Goal: Information Seeking & Learning: Learn about a topic

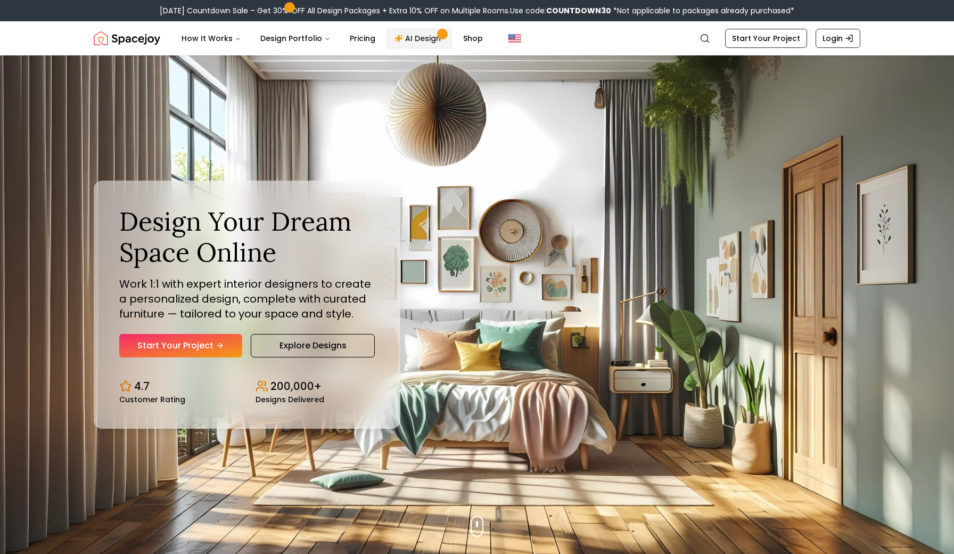
click at [404, 44] on link "AI Design" at bounding box center [419, 38] width 67 height 21
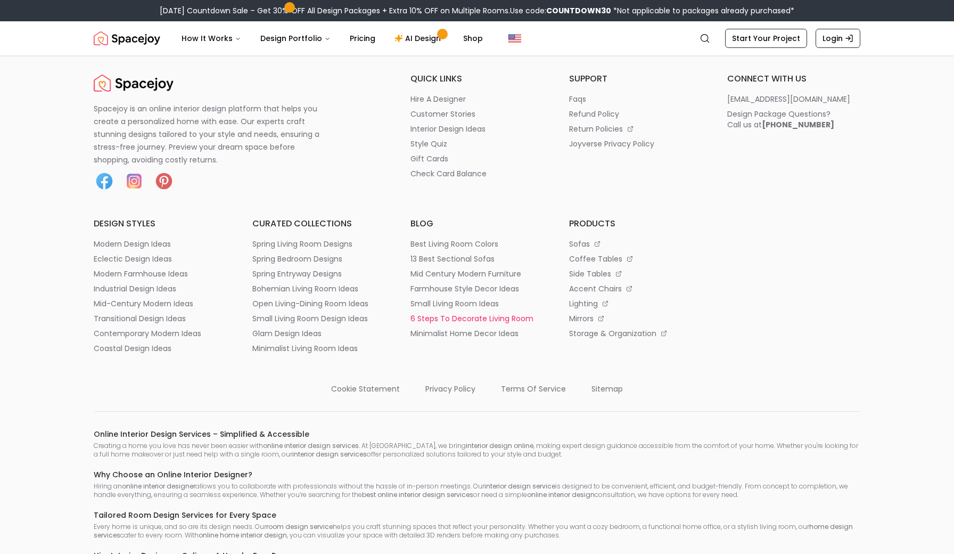
scroll to position [1770, 0]
click at [340, 245] on p "spring living room designs" at bounding box center [302, 243] width 100 height 11
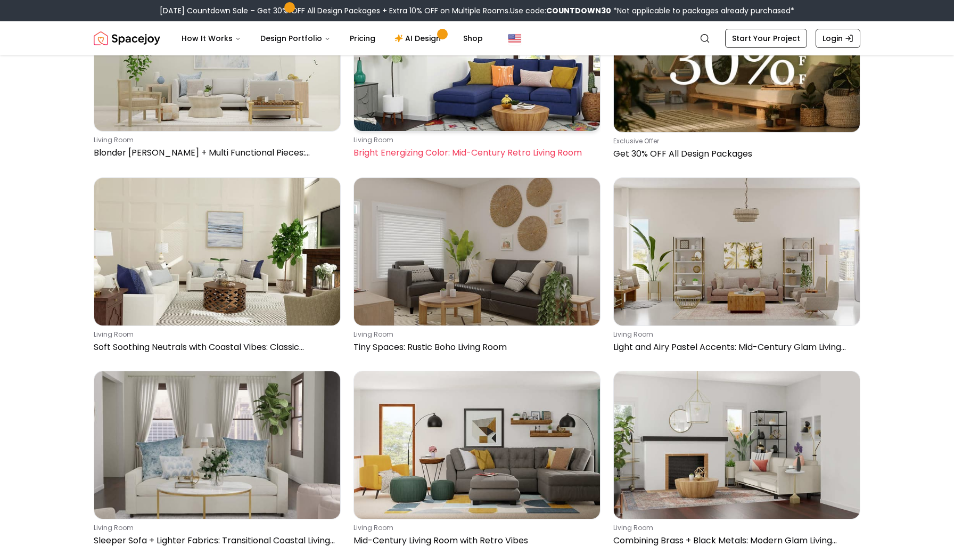
scroll to position [4414, 0]
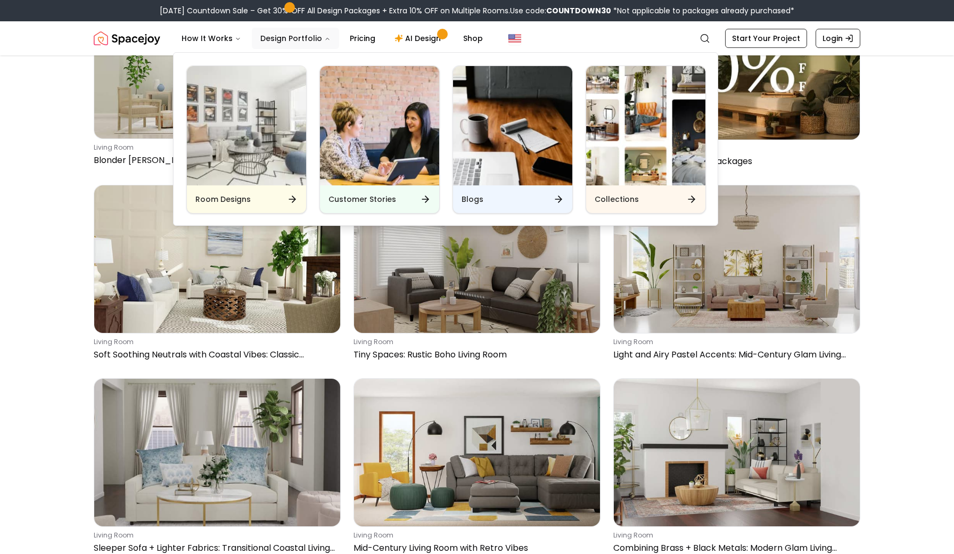
click at [315, 39] on button "Design Portfolio" at bounding box center [295, 38] width 87 height 21
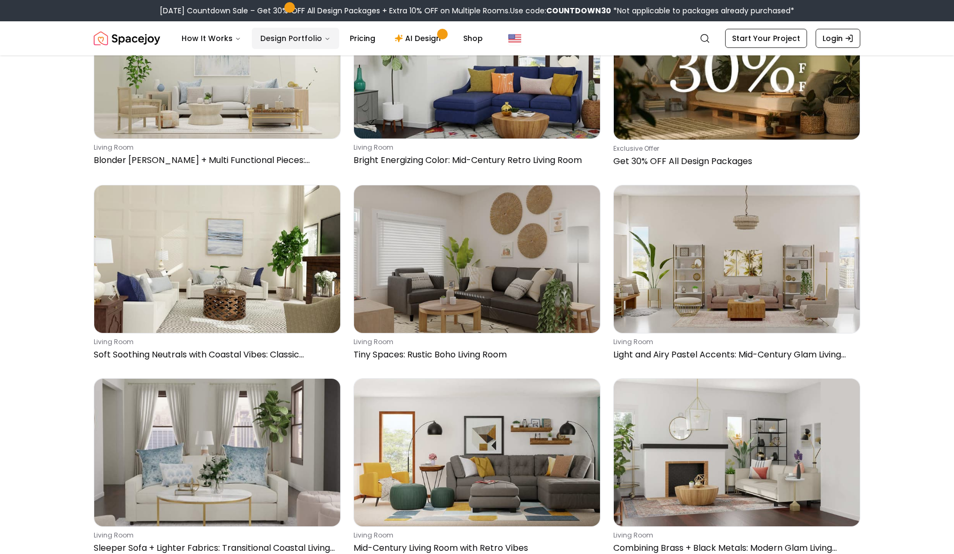
click at [315, 39] on button "Design Portfolio" at bounding box center [295, 38] width 87 height 21
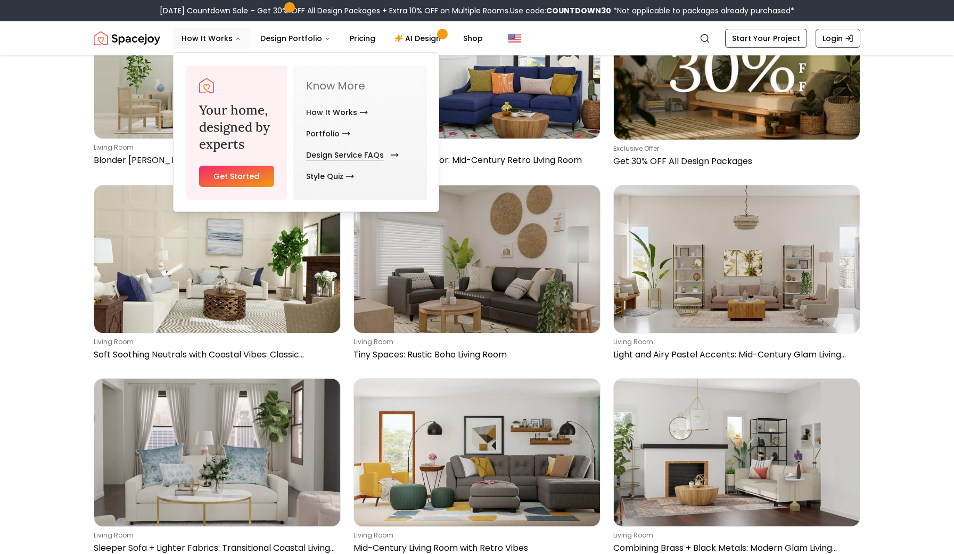
click at [351, 161] on link "Design Service FAQs" at bounding box center [350, 154] width 88 height 21
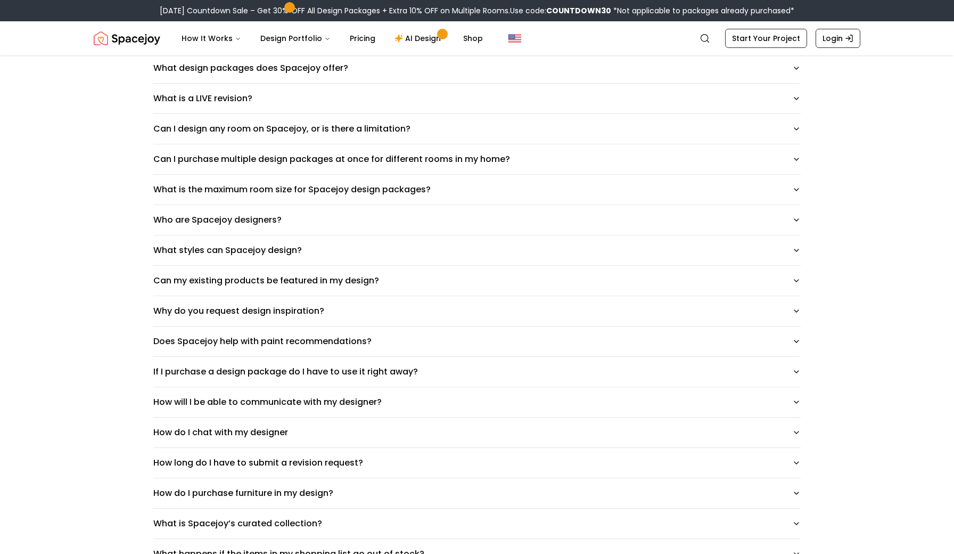
scroll to position [213, 0]
click at [520, 220] on button "Who are Spacejoy designers?" at bounding box center [476, 219] width 647 height 30
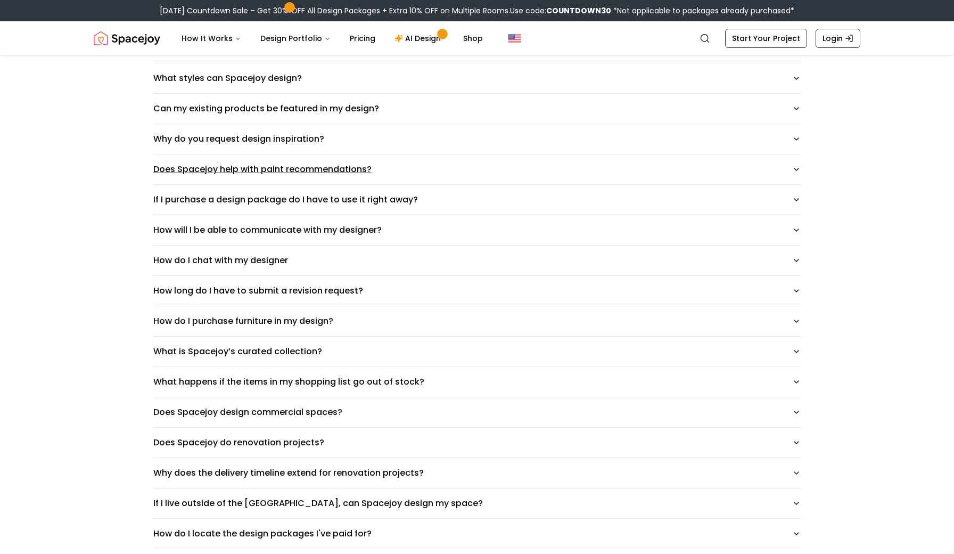
scroll to position [426, 0]
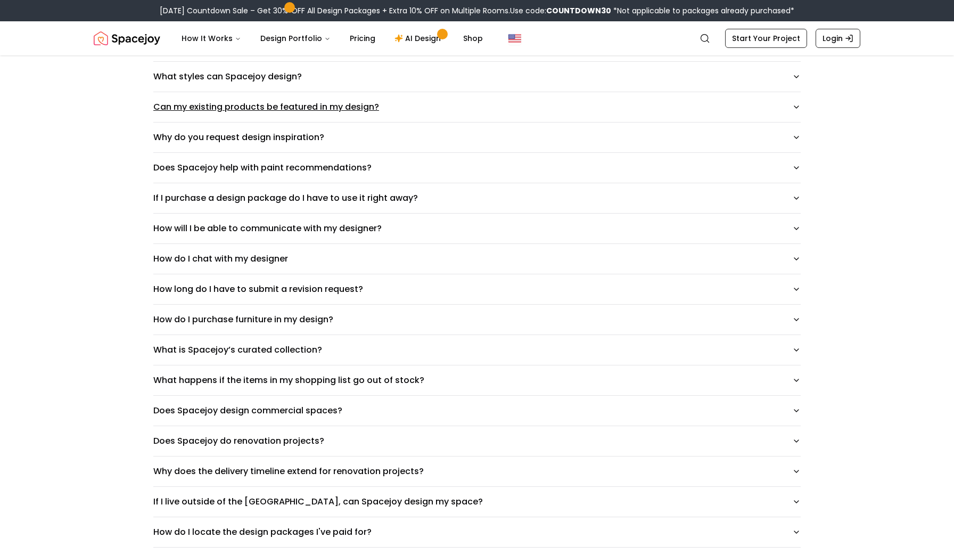
click at [427, 111] on button "Can my existing products be featured in my design?" at bounding box center [476, 107] width 647 height 30
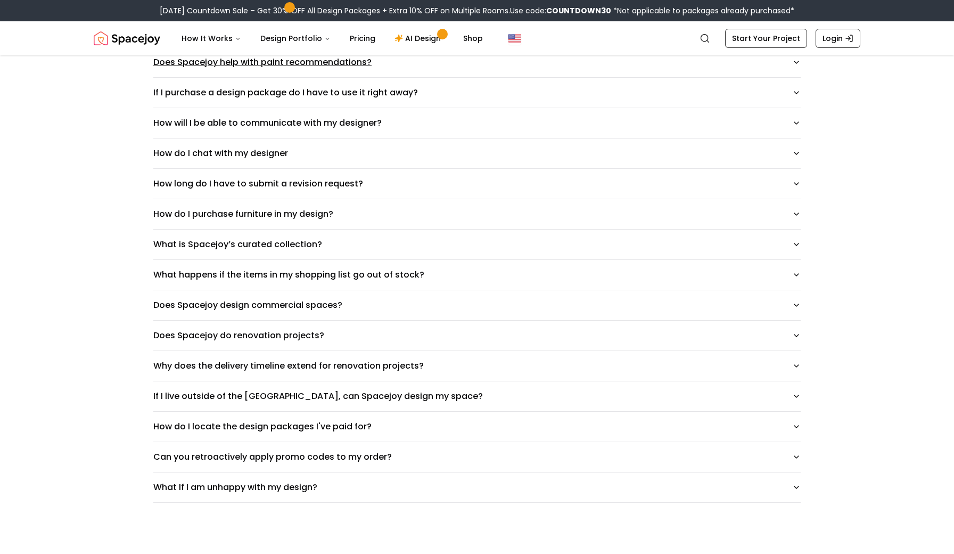
scroll to position [574, 0]
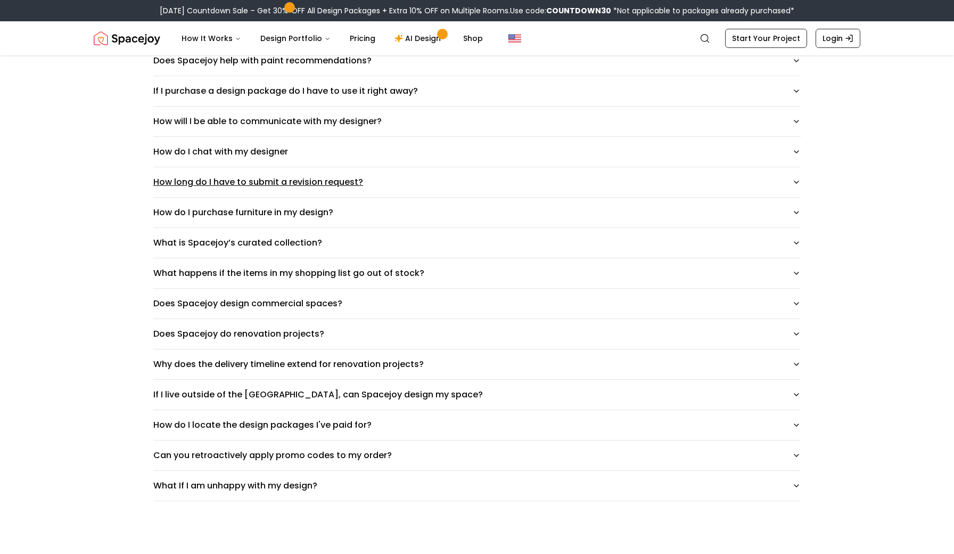
click at [430, 179] on button "How long do I have to submit a revision request?" at bounding box center [476, 182] width 647 height 30
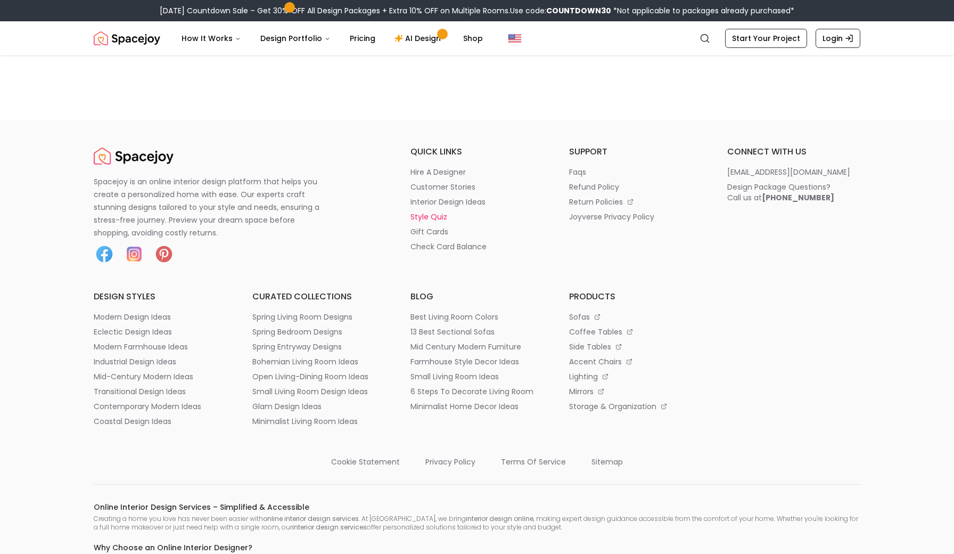
scroll to position [1206, 0]
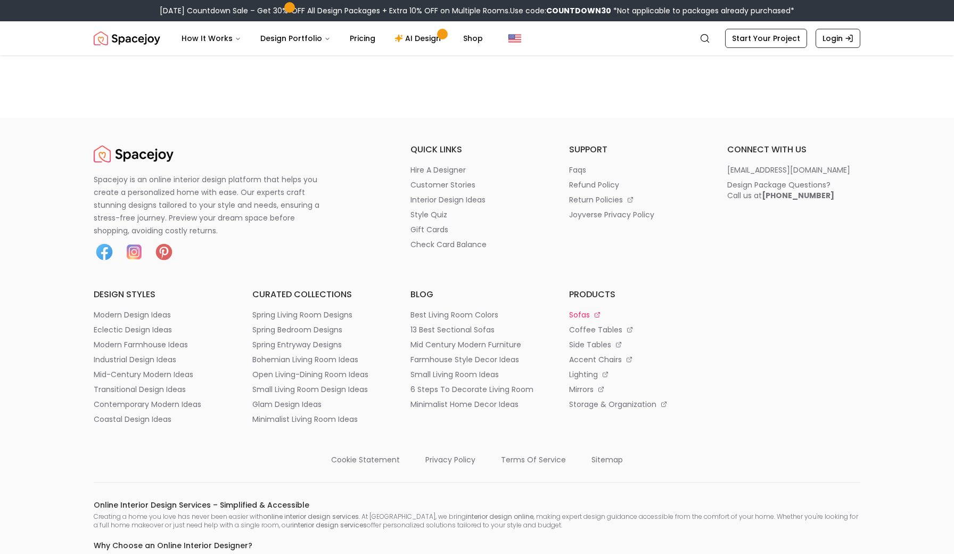
click at [580, 316] on p "sofas" at bounding box center [579, 314] width 21 height 11
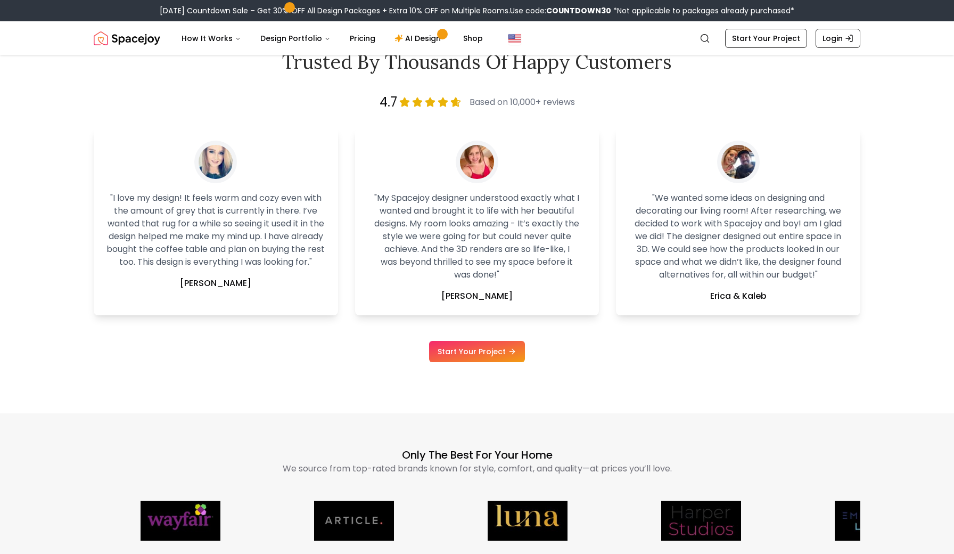
scroll to position [2360, 0]
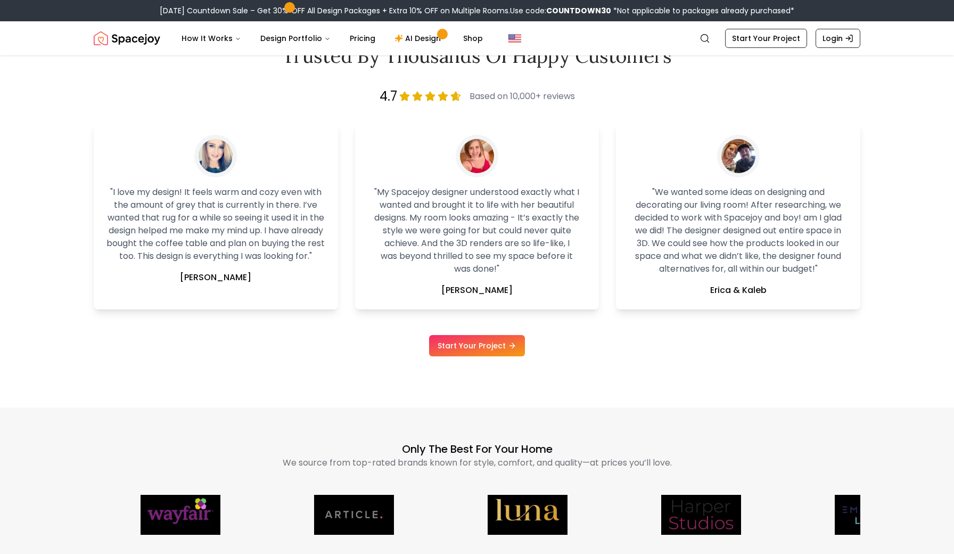
click at [508, 344] on icon at bounding box center [512, 345] width 9 height 9
